Goal: Book appointment/travel/reservation

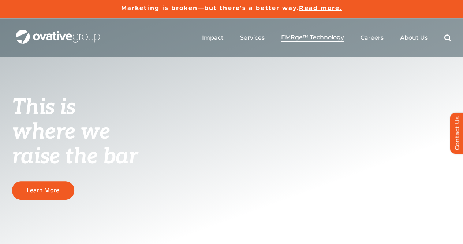
drag, startPoint x: 297, startPoint y: 38, endPoint x: 303, endPoint y: 40, distance: 5.9
click at [297, 38] on span "EMRge™ Technology" at bounding box center [312, 37] width 63 height 7
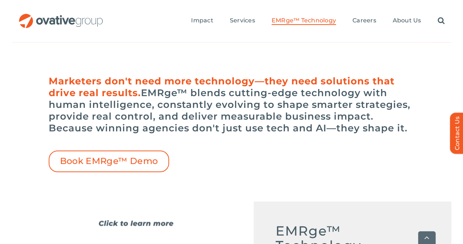
scroll to position [183, 0]
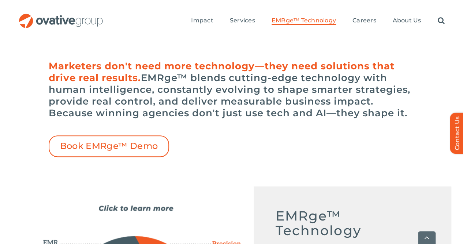
click at [241, 137] on div "Book EMRge™ Demo" at bounding box center [232, 140] width 366 height 33
click at [234, 156] on div "Book EMRge™ Demo" at bounding box center [232, 140] width 366 height 33
click at [213, 154] on div "Book EMRge™ Demo" at bounding box center [232, 140] width 366 height 33
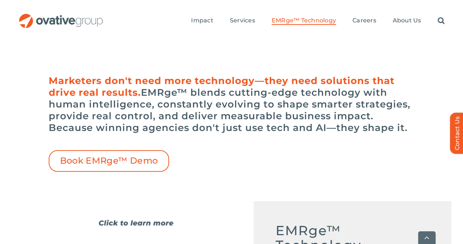
click at [233, 141] on div "Book EMRge™ Demo" at bounding box center [232, 155] width 366 height 33
click at [315, 146] on div "Book EMRge™ Demo" at bounding box center [232, 155] width 366 height 33
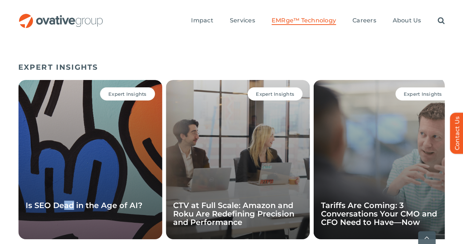
scroll to position [2549, 0]
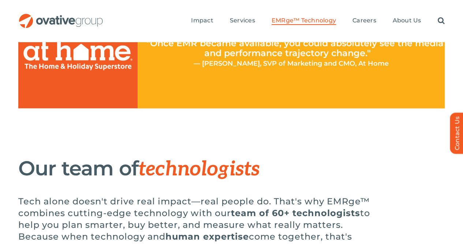
scroll to position [1846, 0]
